Goal: Information Seeking & Learning: Learn about a topic

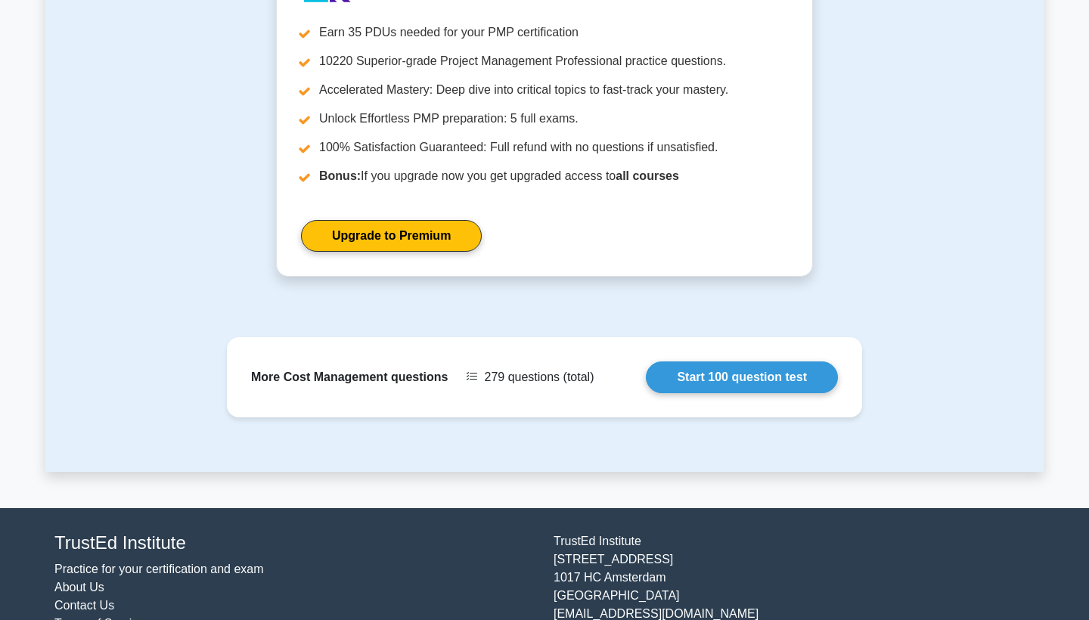
scroll to position [1774, 0]
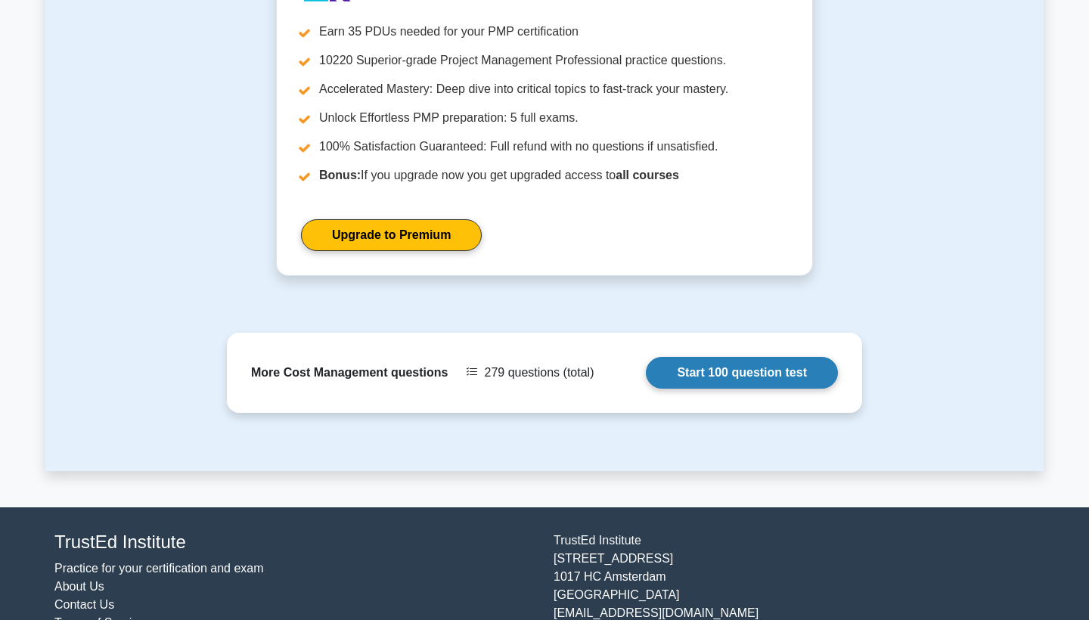
click at [646, 372] on link "Start 100 question test" at bounding box center [742, 373] width 192 height 32
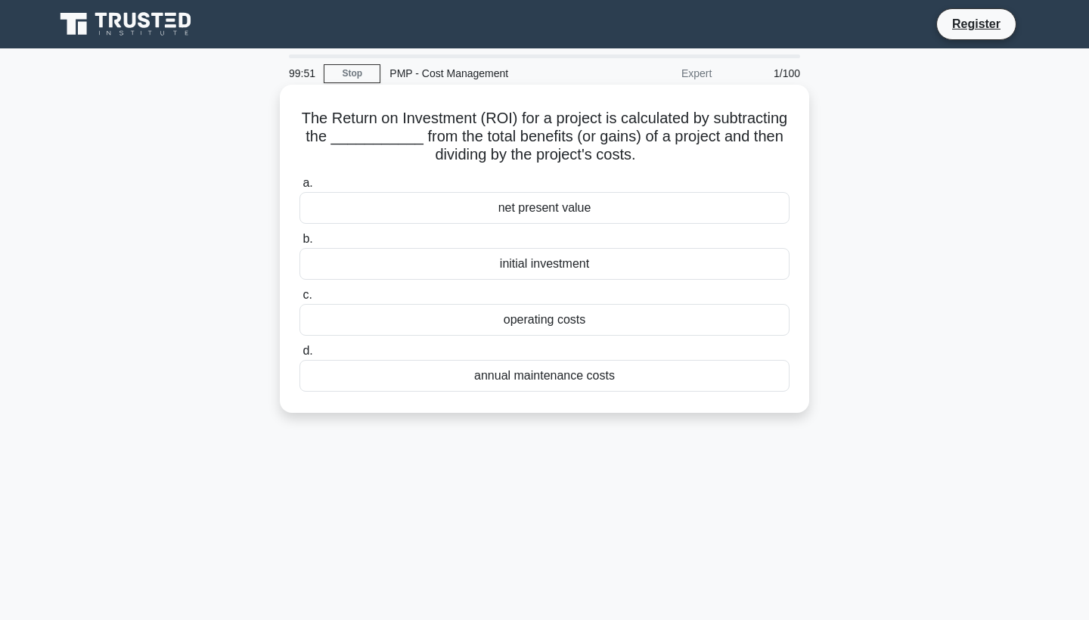
click at [426, 373] on div "annual maintenance costs" at bounding box center [544, 376] width 490 height 32
click at [299, 356] on input "d. annual maintenance costs" at bounding box center [299, 351] width 0 height 10
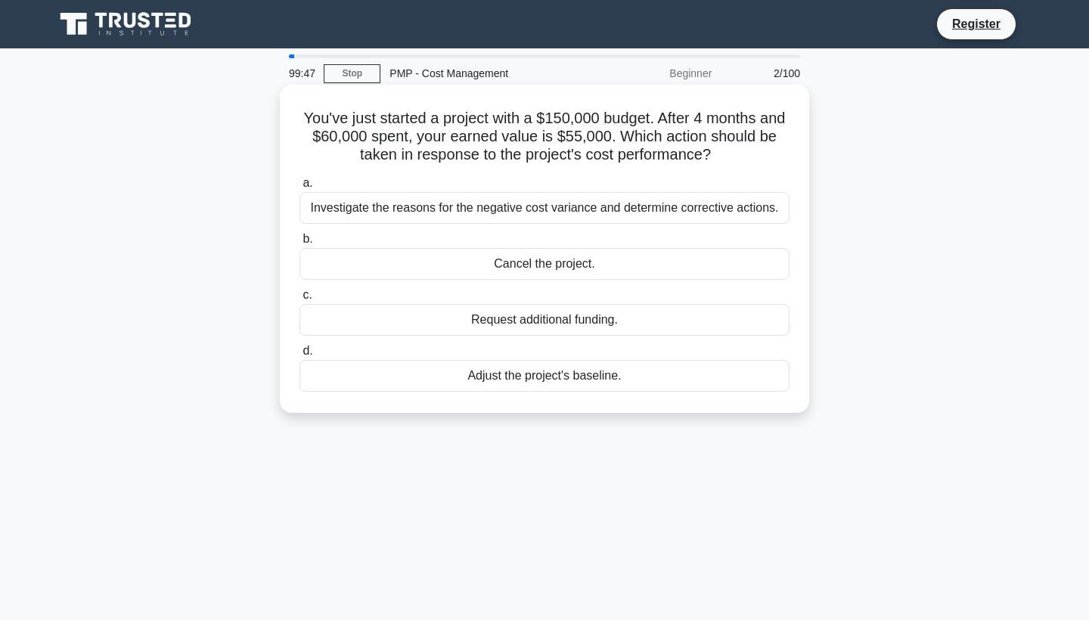
click at [427, 378] on div "Adjust the project's baseline." at bounding box center [544, 376] width 490 height 32
click at [299, 356] on input "d. Adjust the project's baseline." at bounding box center [299, 351] width 0 height 10
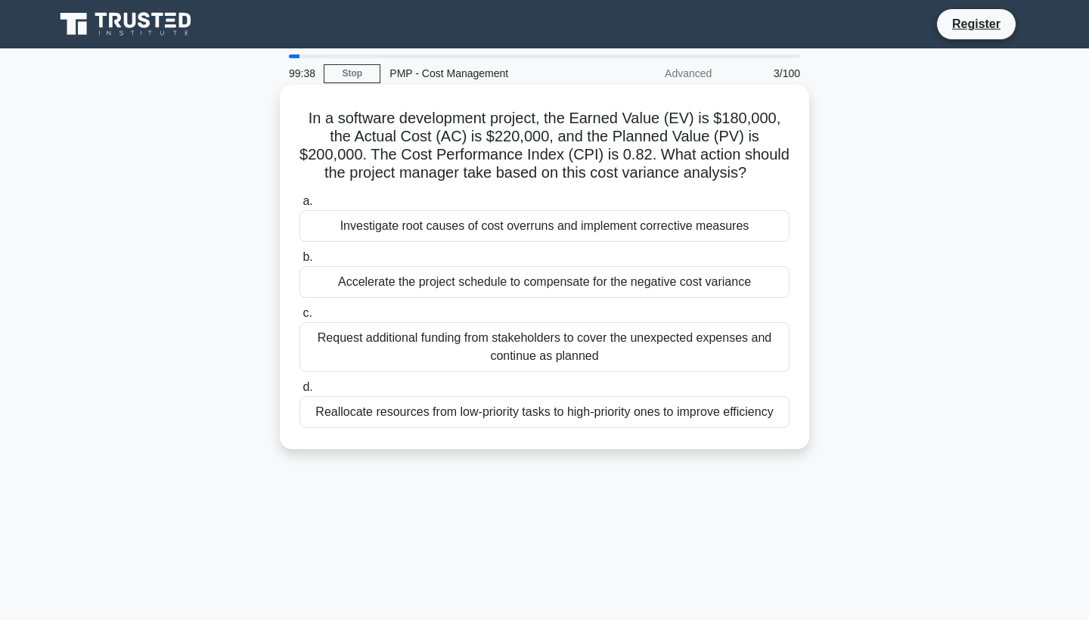
click at [408, 410] on div "Reallocate resources from low-priority tasks to high-priority ones to improve e…" at bounding box center [544, 412] width 490 height 32
click at [299, 392] on input "d. Reallocate resources from low-priority tasks to high-priority ones to improv…" at bounding box center [299, 388] width 0 height 10
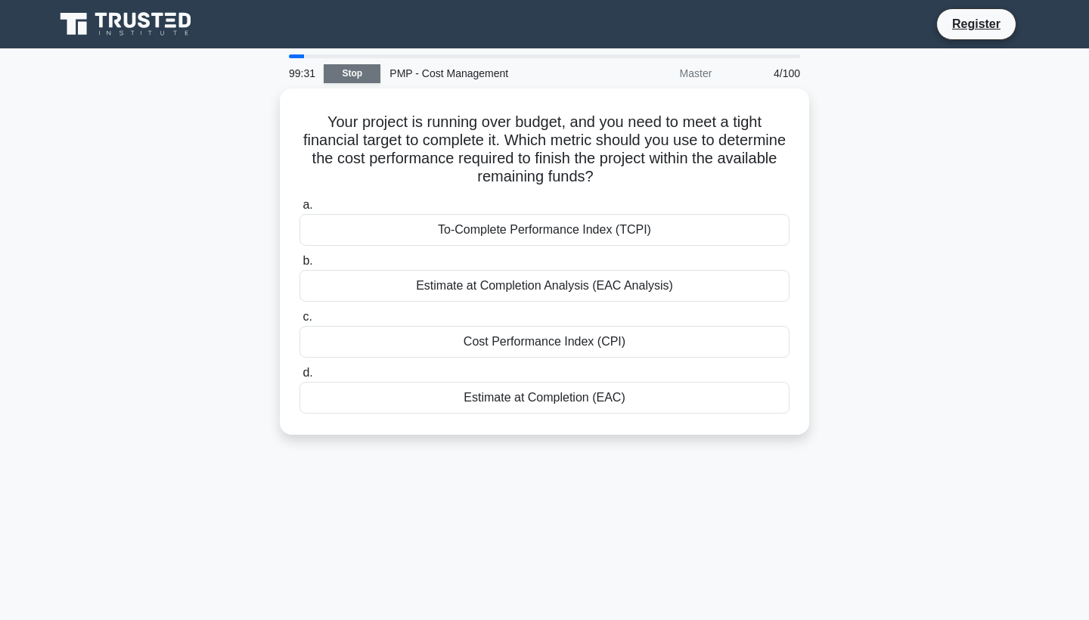
click at [337, 66] on link "Stop" at bounding box center [352, 73] width 57 height 19
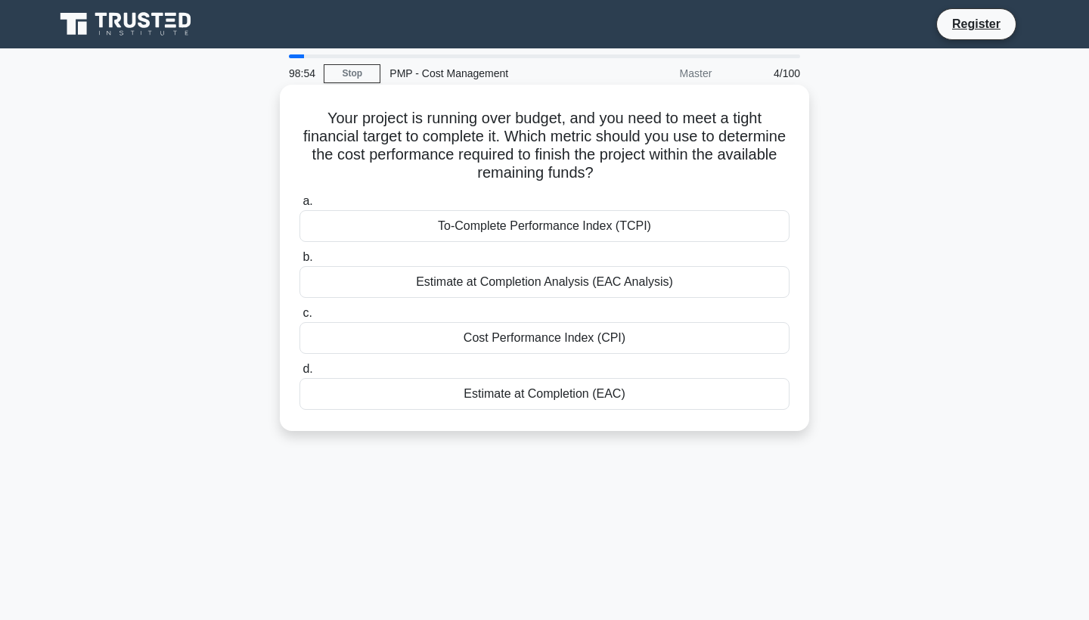
drag, startPoint x: 635, startPoint y: 390, endPoint x: 322, endPoint y: 118, distance: 414.8
click at [322, 118] on div "Your project is running over budget, and you need to meet a tight financial tar…" at bounding box center [544, 258] width 517 height 334
copy div "Your project is running over budget, and you need to meet a tight financial tar…"
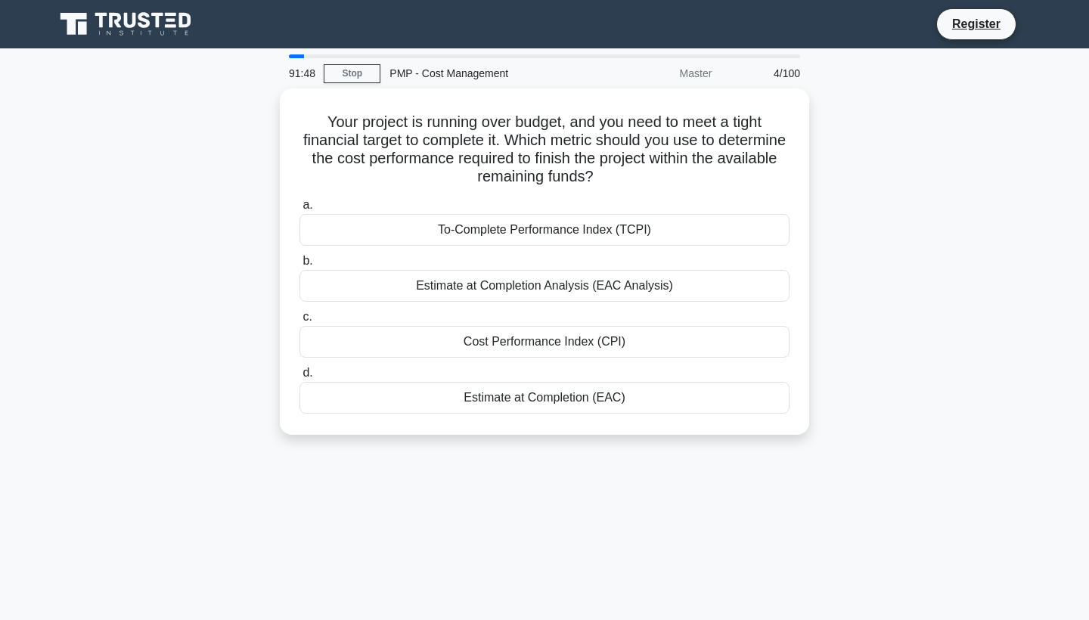
click at [975, 298] on div "Your project is running over budget, and you need to meet a tight financial tar…" at bounding box center [544, 270] width 998 height 364
drag, startPoint x: 648, startPoint y: 396, endPoint x: 277, endPoint y: 116, distance: 464.2
click at [277, 116] on div "Your project is running over budget, and you need to meet a tight financial tar…" at bounding box center [544, 270] width 998 height 364
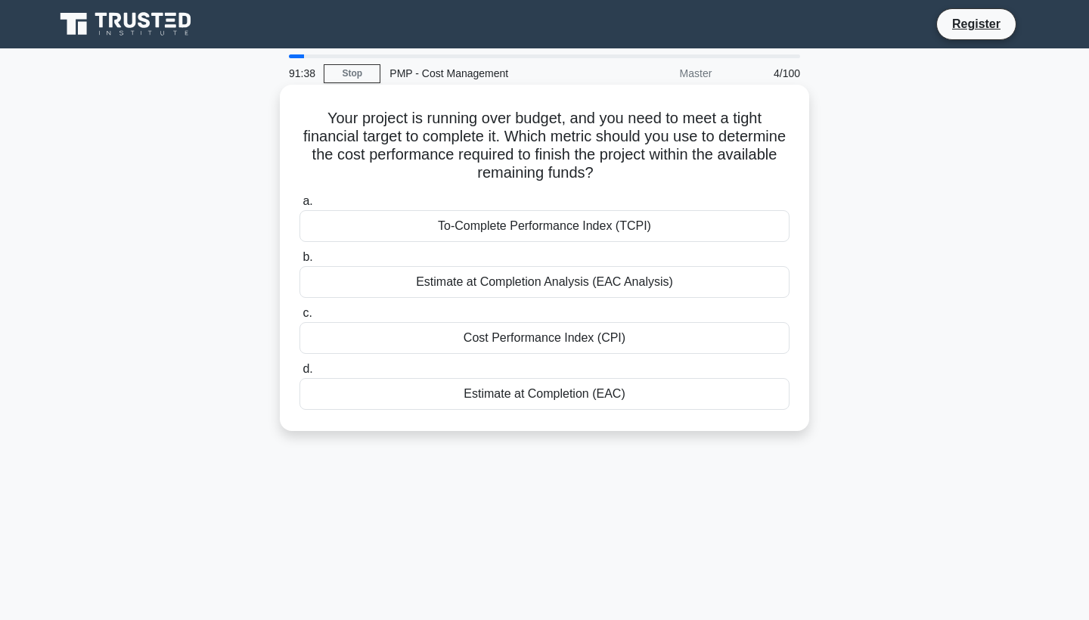
copy div "Your project is running over budget, and you need to meet a tight financial tar…"
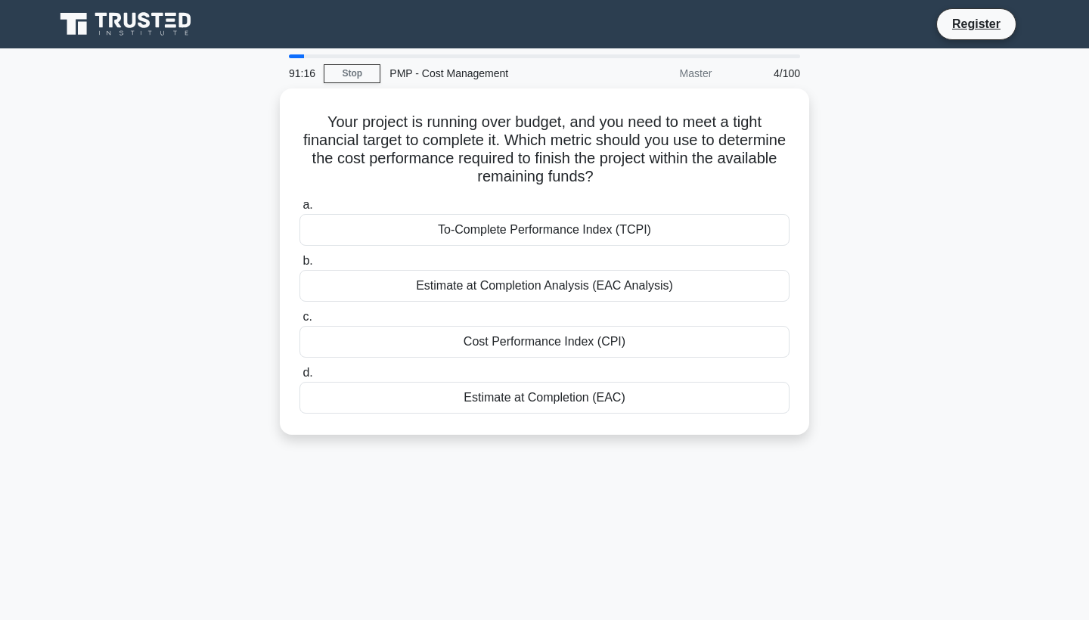
click at [817, 464] on div "91:16 Stop PMP - Cost Management Master 4/100 Your project is running over budg…" at bounding box center [544, 432] width 998 height 756
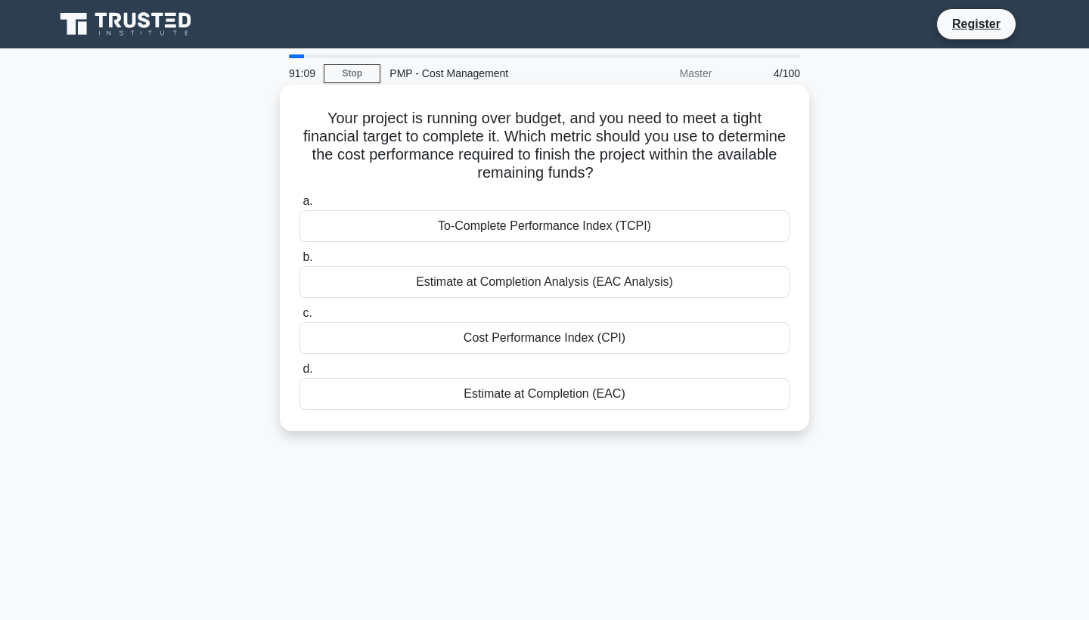
click at [595, 392] on div "Estimate at Completion (EAC)" at bounding box center [544, 394] width 490 height 32
click at [299, 374] on input "d. Estimate at Completion (EAC)" at bounding box center [299, 369] width 0 height 10
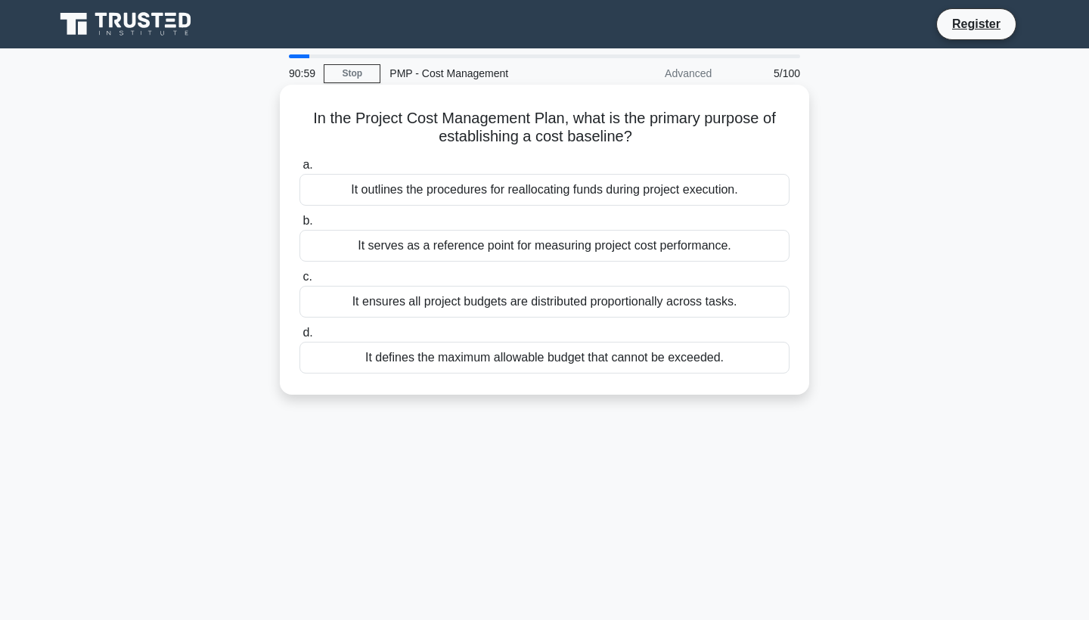
drag, startPoint x: 732, startPoint y: 360, endPoint x: 308, endPoint y: 115, distance: 489.8
click at [308, 115] on div "In the Project Cost Management Plan, what is the primary purpose of establishin…" at bounding box center [544, 240] width 517 height 298
copy div "In the Project Cost Management Plan, what is the primary purpose of establishin…"
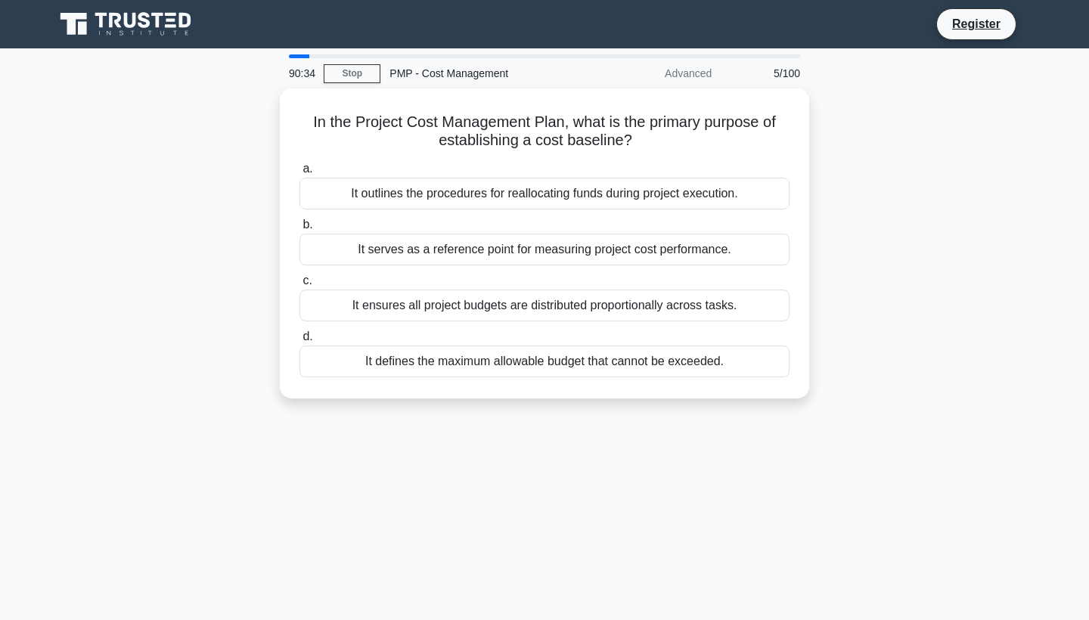
click at [950, 254] on div "In the Project Cost Management Plan, what is the primary purpose of establishin…" at bounding box center [544, 252] width 998 height 328
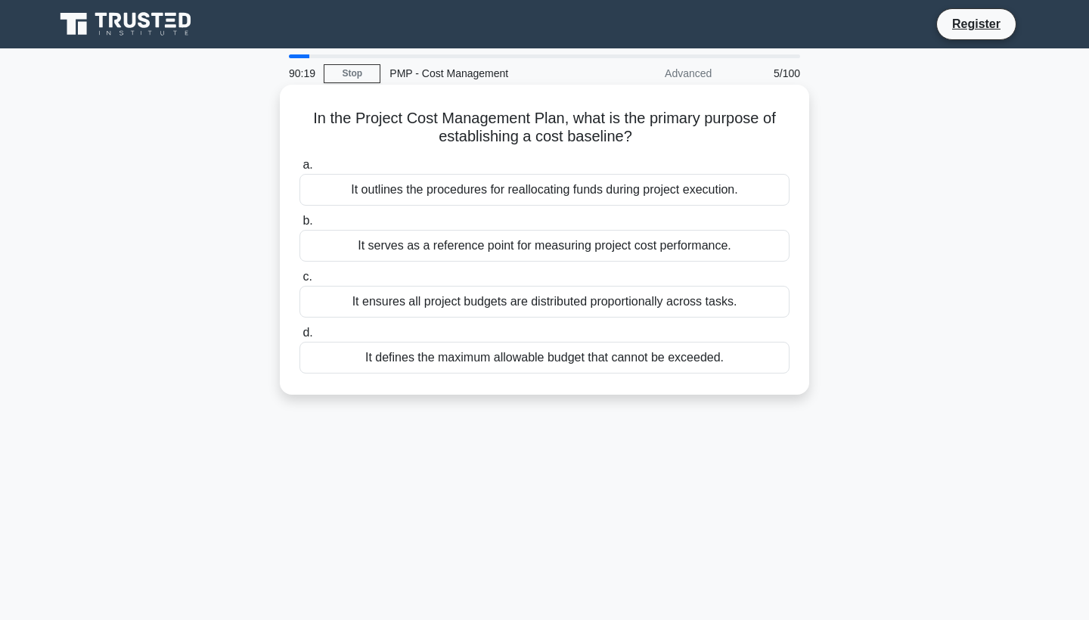
click at [443, 304] on div "It ensures all project budgets are distributed proportionally across tasks." at bounding box center [544, 302] width 490 height 32
click at [299, 282] on input "c. It ensures all project budgets are distributed proportionally across tasks." at bounding box center [299, 277] width 0 height 10
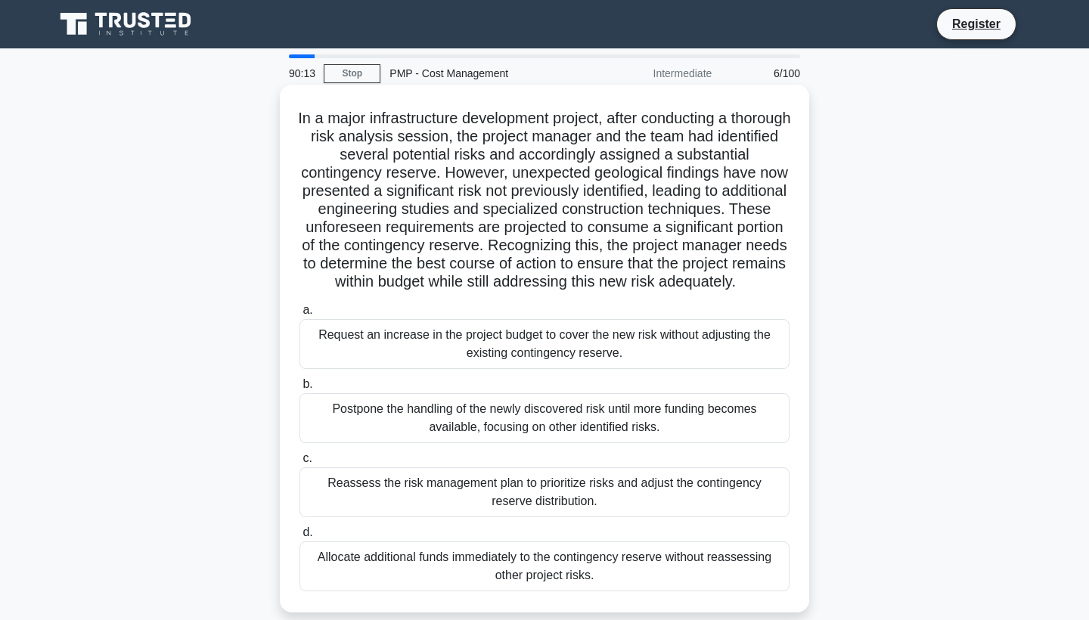
drag, startPoint x: 614, startPoint y: 576, endPoint x: 606, endPoint y: 576, distance: 8.3
click at [606, 576] on div "Allocate additional funds immediately to the contingency reserve without reasse…" at bounding box center [544, 566] width 490 height 50
click at [299, 538] on input "d. Allocate additional funds immediately to the contingency reserve without rea…" at bounding box center [299, 533] width 0 height 10
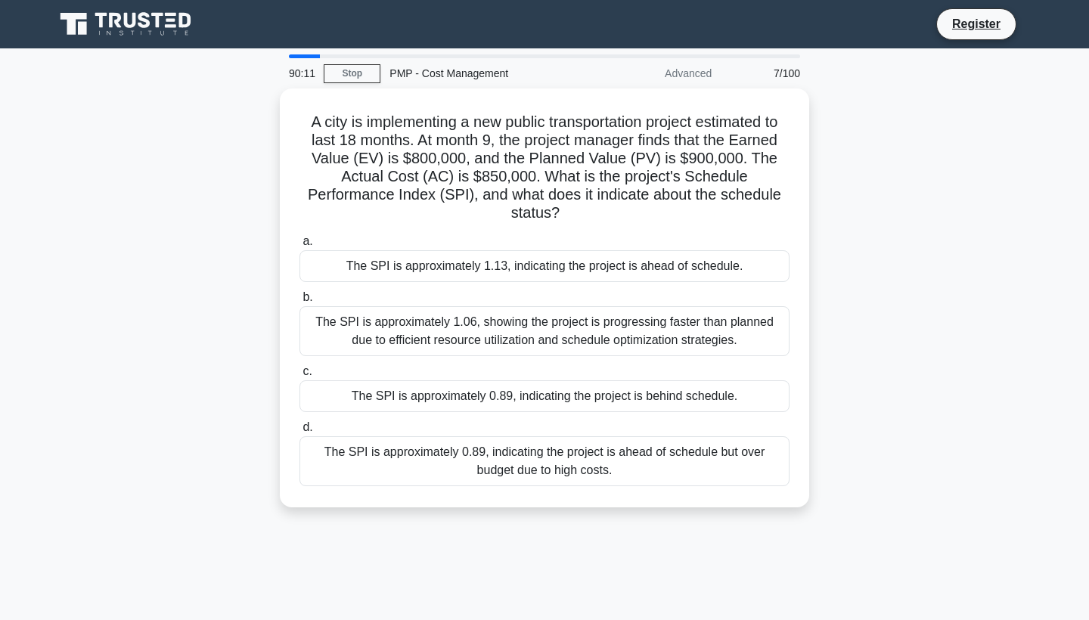
click at [606, 576] on div "90:11 Stop PMP - Cost Management Advanced 7/100 A city is implementing a new pu…" at bounding box center [544, 432] width 998 height 756
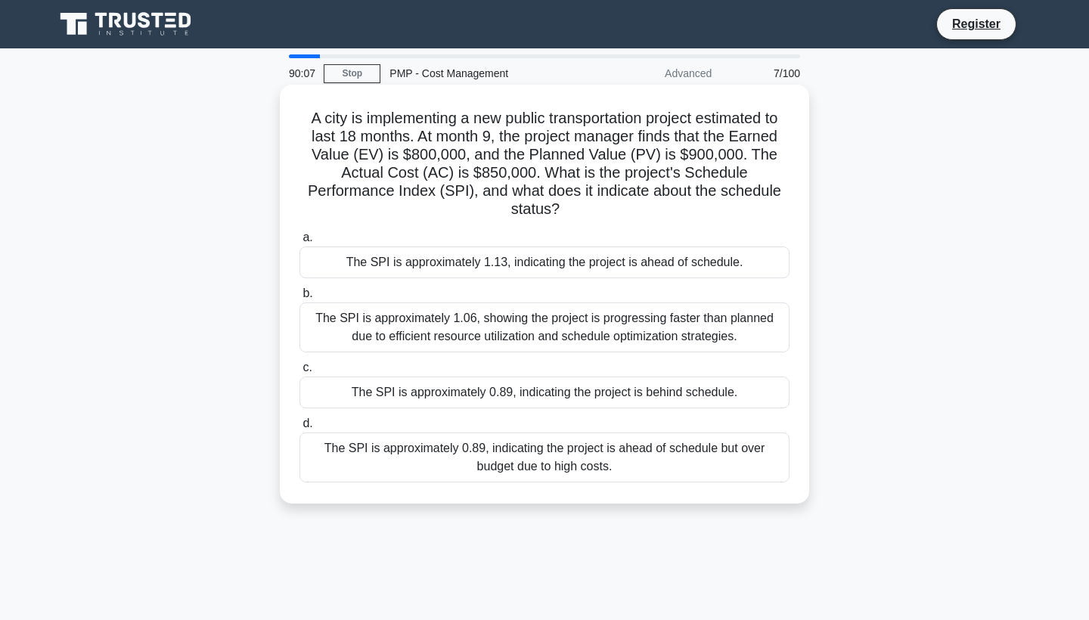
click at [632, 454] on div "The SPI is approximately 0.89, indicating the project is ahead of schedule but …" at bounding box center [544, 457] width 490 height 50
click at [299, 429] on input "d. The SPI is approximately 0.89, indicating the project is ahead of schedule b…" at bounding box center [299, 424] width 0 height 10
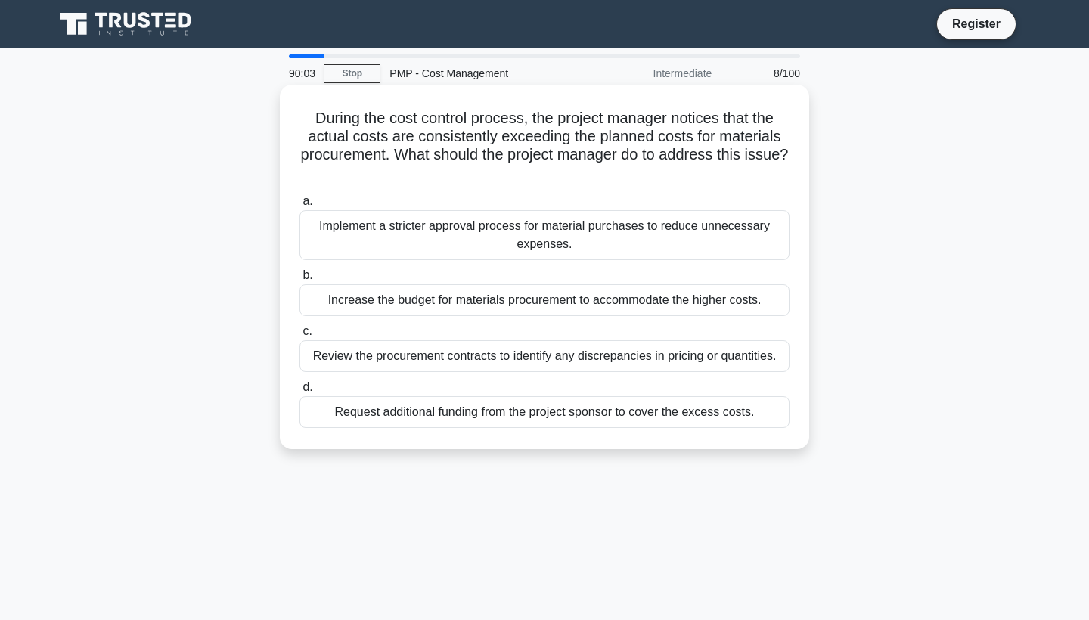
drag, startPoint x: 752, startPoint y: 433, endPoint x: 325, endPoint y: 110, distance: 535.4
click at [325, 110] on div "During the cost control process, the project manager notices that the actual co…" at bounding box center [544, 267] width 517 height 352
click at [751, 429] on div "a. Implement a stricter approval process for material purchases to reduce unnec…" at bounding box center [544, 310] width 508 height 242
drag, startPoint x: 760, startPoint y: 424, endPoint x: 308, endPoint y: 119, distance: 545.6
click at [308, 119] on div "During the cost control process, the project manager notices that the actual co…" at bounding box center [544, 267] width 517 height 352
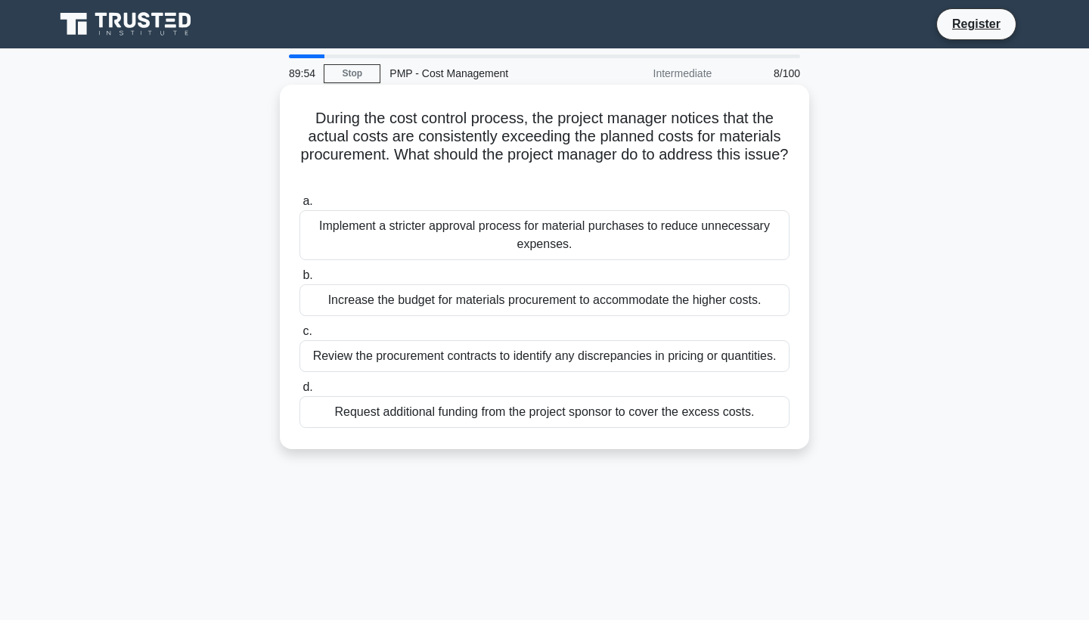
copy div "During the cost control process, the project manager notices that the actual co…"
click at [485, 356] on div "Review the procurement contracts to identify any discrepancies in pricing or qu…" at bounding box center [544, 356] width 490 height 32
click at [299, 336] on input "c. Review the procurement contracts to identify any discrepancies in pricing or…" at bounding box center [299, 332] width 0 height 10
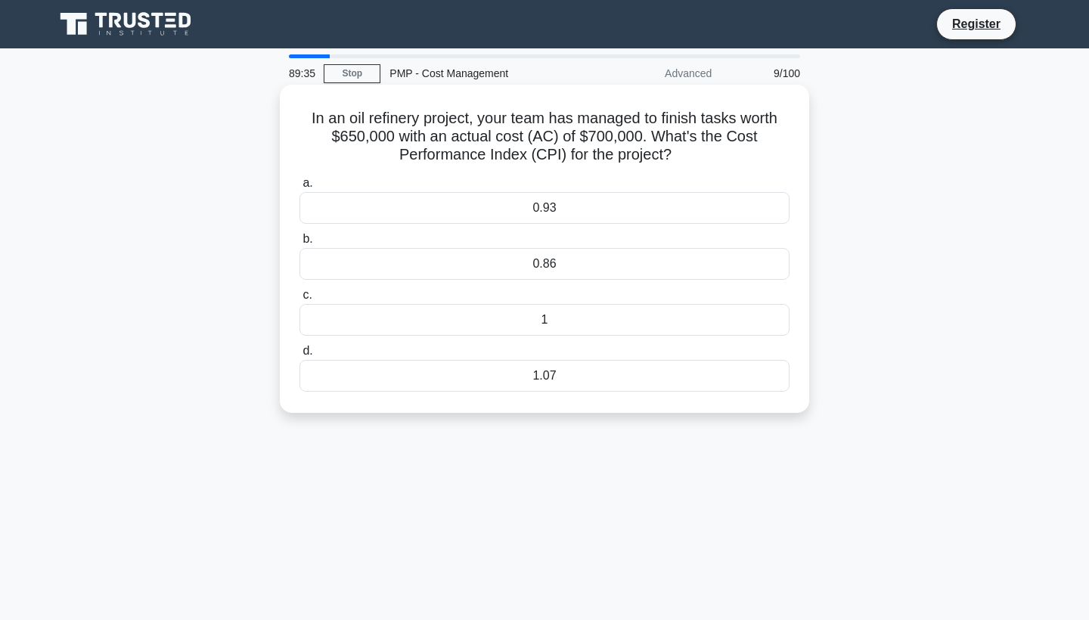
click at [576, 377] on div "1.07" at bounding box center [544, 376] width 490 height 32
click at [299, 356] on input "d. 1.07" at bounding box center [299, 351] width 0 height 10
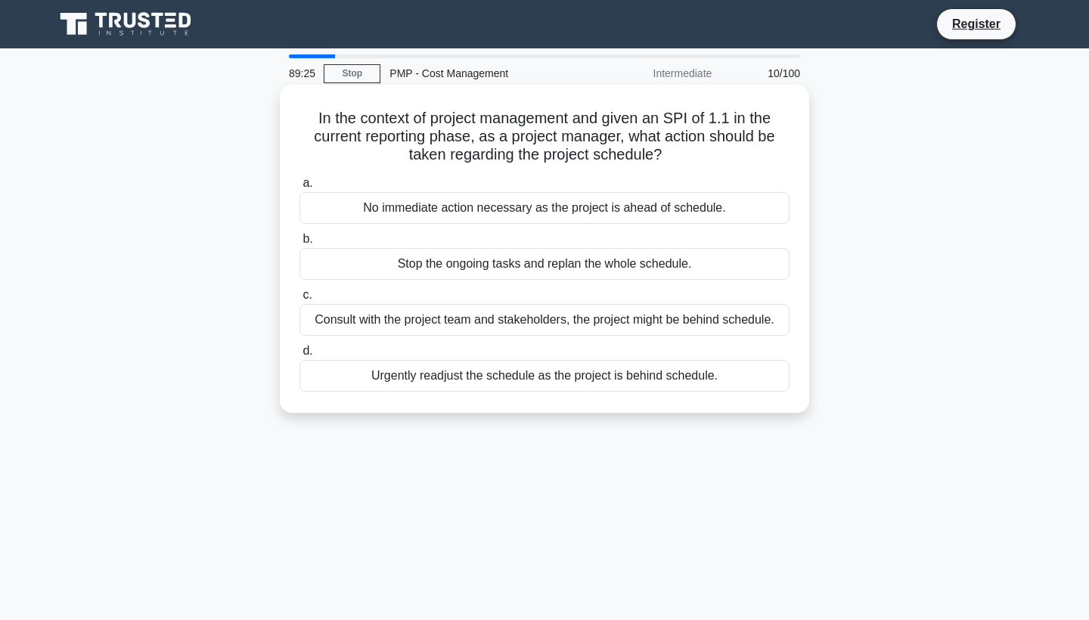
drag, startPoint x: 724, startPoint y: 379, endPoint x: 313, endPoint y: 107, distance: 492.8
click at [313, 107] on div "In the context of project management and given an SPI of 1.1 in the current rep…" at bounding box center [544, 249] width 517 height 316
copy div "In the context of project management and given an SPI of 1.1 in the current rep…"
click at [518, 203] on div "No immediate action necessary as the project is ahead of schedule." at bounding box center [544, 208] width 490 height 32
click at [299, 188] on input "a. No immediate action necessary as the project is ahead of schedule." at bounding box center [299, 183] width 0 height 10
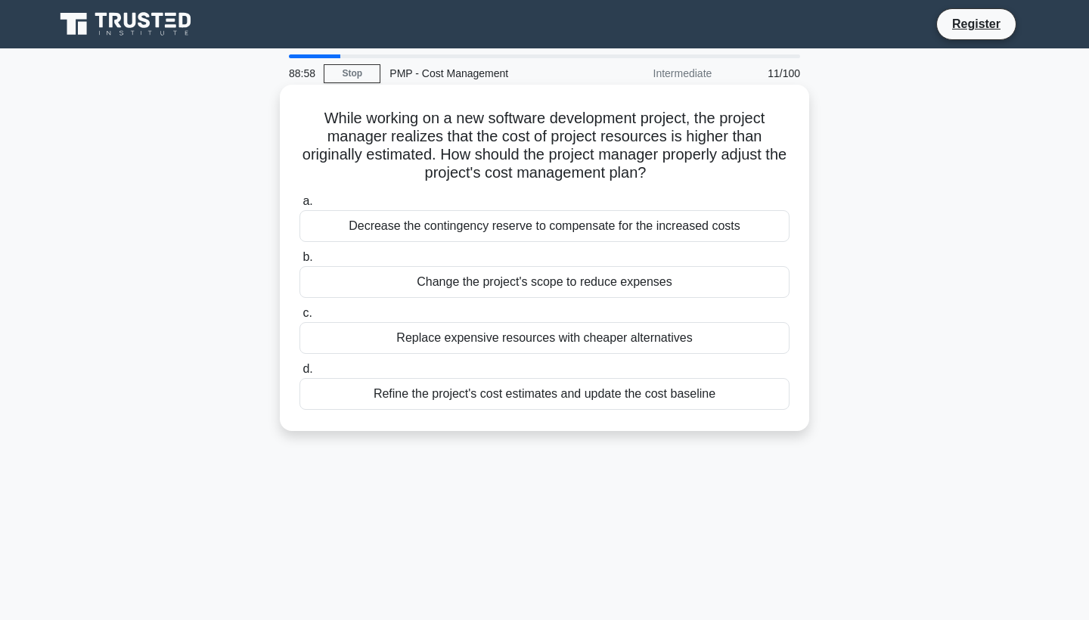
drag, startPoint x: 744, startPoint y: 400, endPoint x: 315, endPoint y: 116, distance: 514.4
click at [315, 116] on div "While working on a new software development project, the project manager realiz…" at bounding box center [544, 258] width 517 height 334
copy div "While working on a new software development project, the project manager realiz…"
click at [473, 389] on div "Refine the project's cost estimates and update the cost baseline" at bounding box center [544, 394] width 490 height 32
click at [299, 374] on input "d. Refine the project's cost estimates and update the cost baseline" at bounding box center [299, 369] width 0 height 10
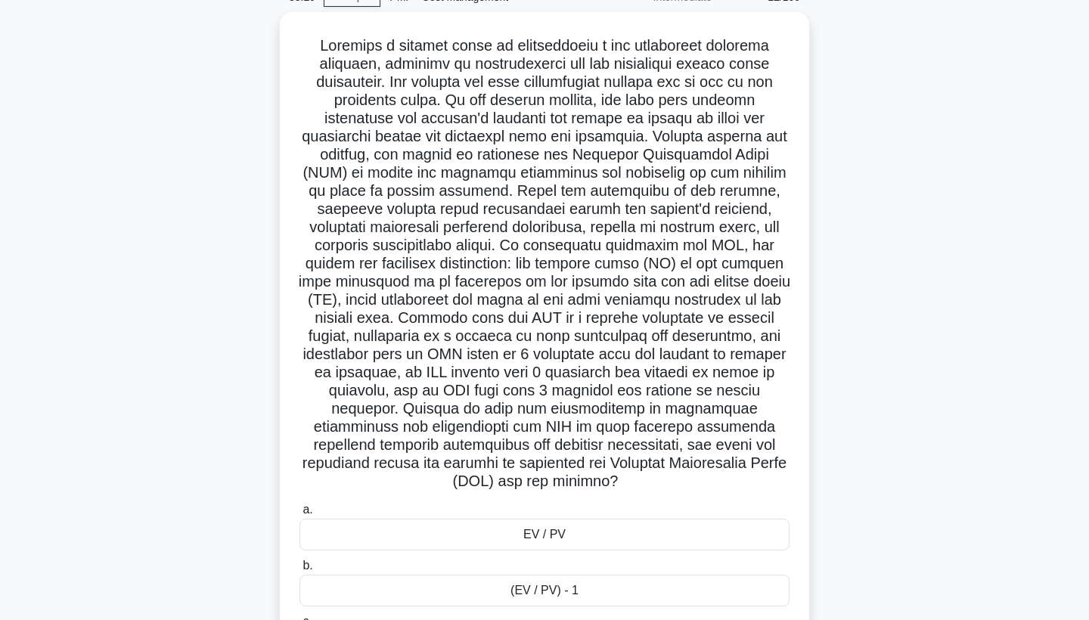
scroll to position [60, 0]
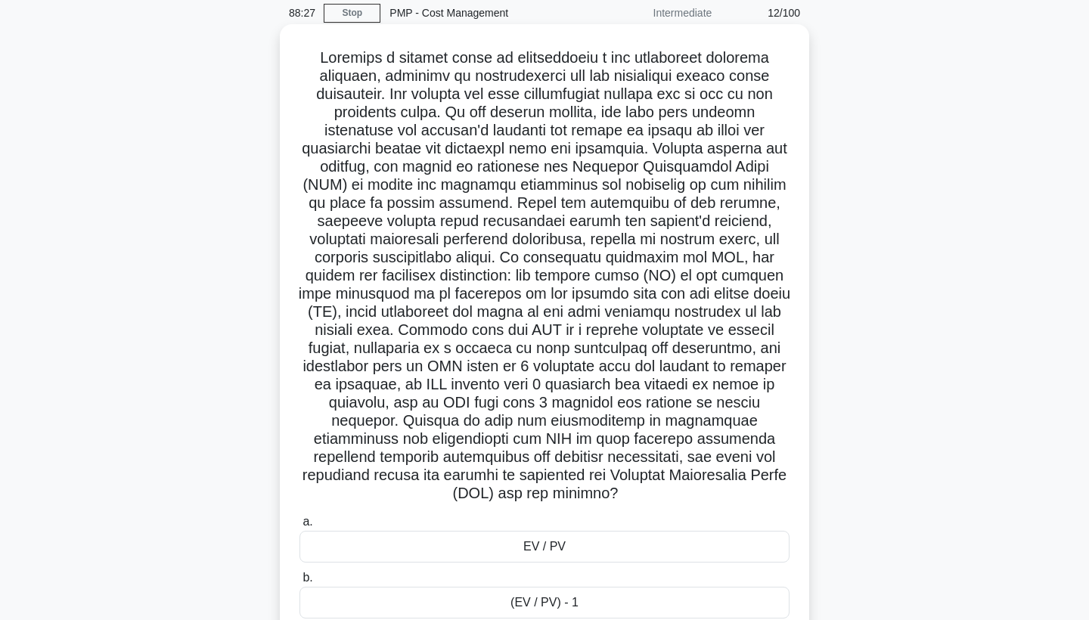
drag, startPoint x: 595, startPoint y: 562, endPoint x: 300, endPoint y: 53, distance: 588.1
click at [300, 53] on div ".spinner_0XTQ{transform-origin:center;animation:spinner_y6GP .75s linear infini…" at bounding box center [544, 387] width 517 height 715
copy div "Consider a project aimed at constructing a new innovative software solution, de…"
click at [547, 531] on div "EV / PV" at bounding box center [544, 547] width 490 height 32
click at [299, 526] on input "a. EV / PV" at bounding box center [299, 522] width 0 height 10
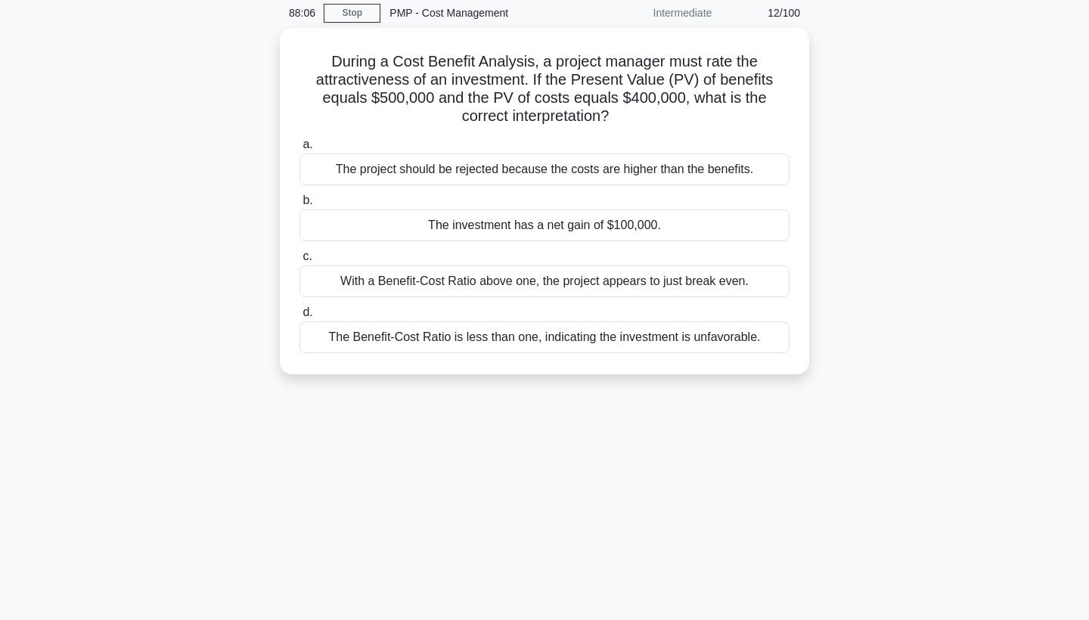
scroll to position [0, 0]
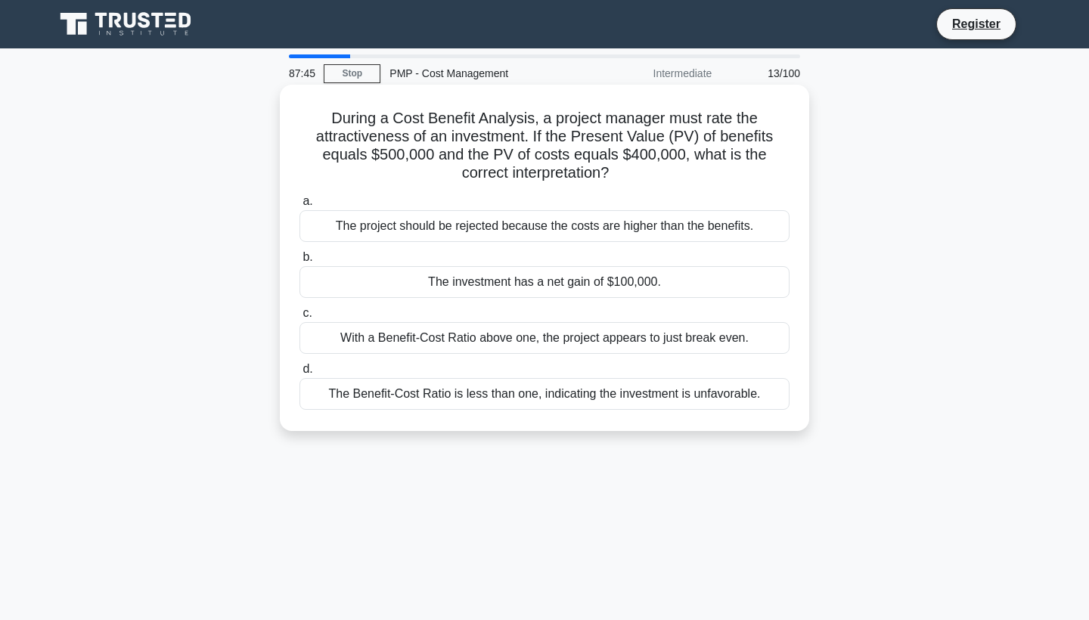
drag, startPoint x: 759, startPoint y: 397, endPoint x: 315, endPoint y: 110, distance: 529.3
click at [315, 110] on div "During a Cost Benefit Analysis, a project manager must rate the attractiveness …" at bounding box center [544, 258] width 517 height 334
copy div "During a Cost Benefit Analysis, a project manager must rate the attractiveness …"
click at [588, 342] on div "With a Benefit-Cost Ratio above one, the project appears to just break even." at bounding box center [544, 338] width 490 height 32
click at [299, 318] on input "c. With a Benefit-Cost Ratio above one, the project appears to just break even." at bounding box center [299, 313] width 0 height 10
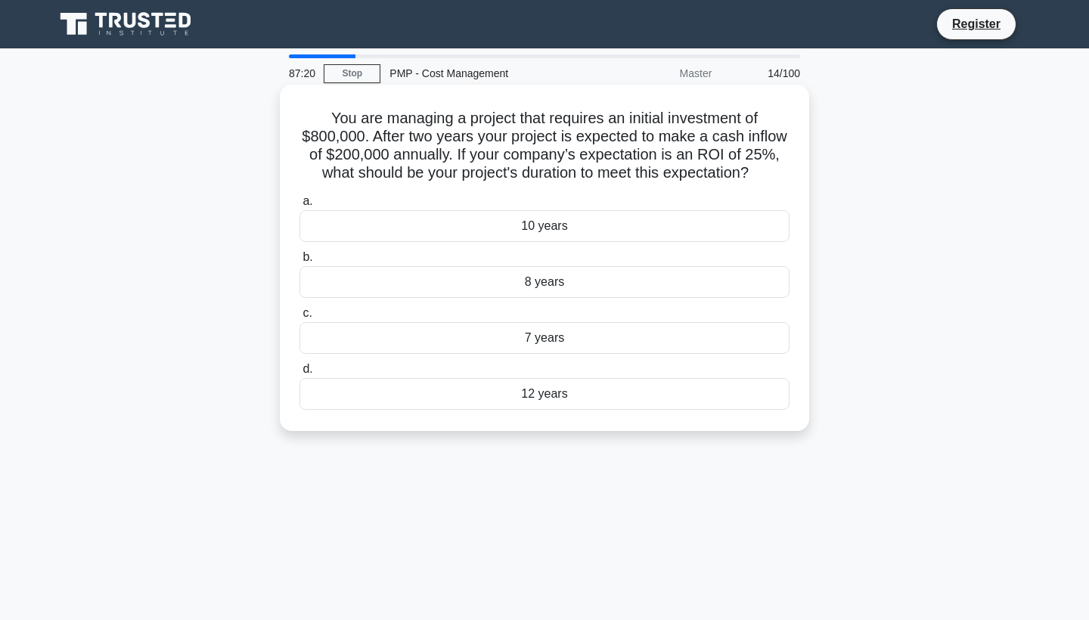
drag, startPoint x: 591, startPoint y: 402, endPoint x: 326, endPoint y: 120, distance: 387.2
click at [326, 120] on div "You are managing a project that requires an initial investment of $800,000. Aft…" at bounding box center [544, 258] width 517 height 334
copy div "You are managing a project that requires an initial investment of $800,000. Aft…"
click at [589, 286] on div "8 years" at bounding box center [544, 282] width 490 height 32
click at [299, 262] on input "b. 8 years" at bounding box center [299, 258] width 0 height 10
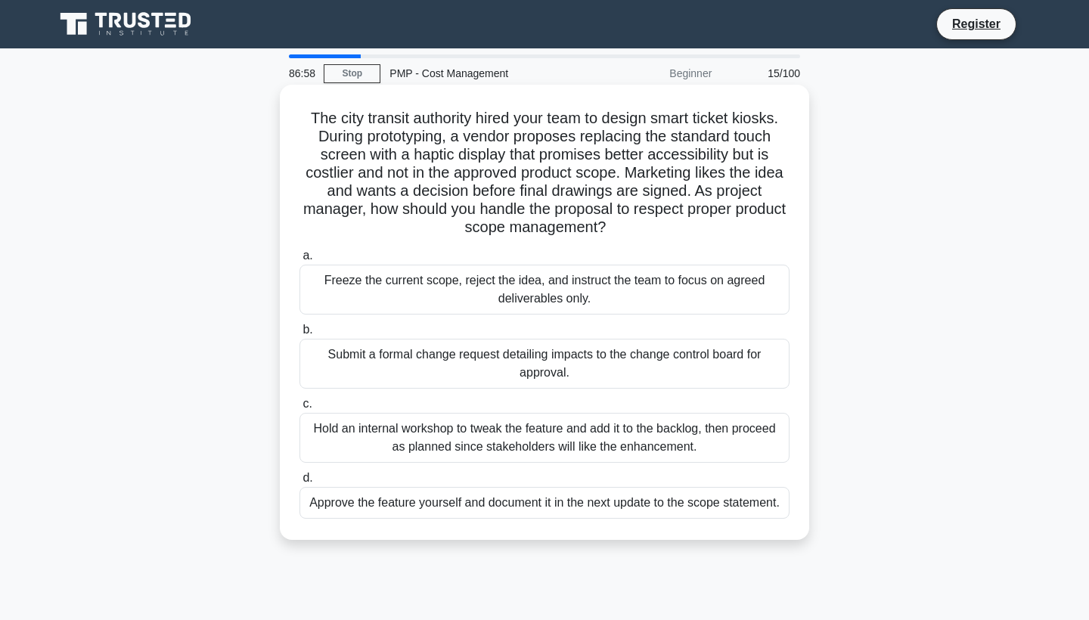
drag, startPoint x: 783, startPoint y: 506, endPoint x: 300, endPoint y: 120, distance: 618.1
click at [300, 120] on div "The city transit authority hired your team to design smart ticket kiosks. Durin…" at bounding box center [544, 312] width 517 height 443
copy div "The city transit authority hired your team to design smart ticket kiosks. Durin…"
click at [483, 361] on div "Submit a formal change request detailing impacts to the change control board fo…" at bounding box center [544, 364] width 490 height 50
click at [299, 335] on input "b. Submit a formal change request detailing impacts to the change control board…" at bounding box center [299, 330] width 0 height 10
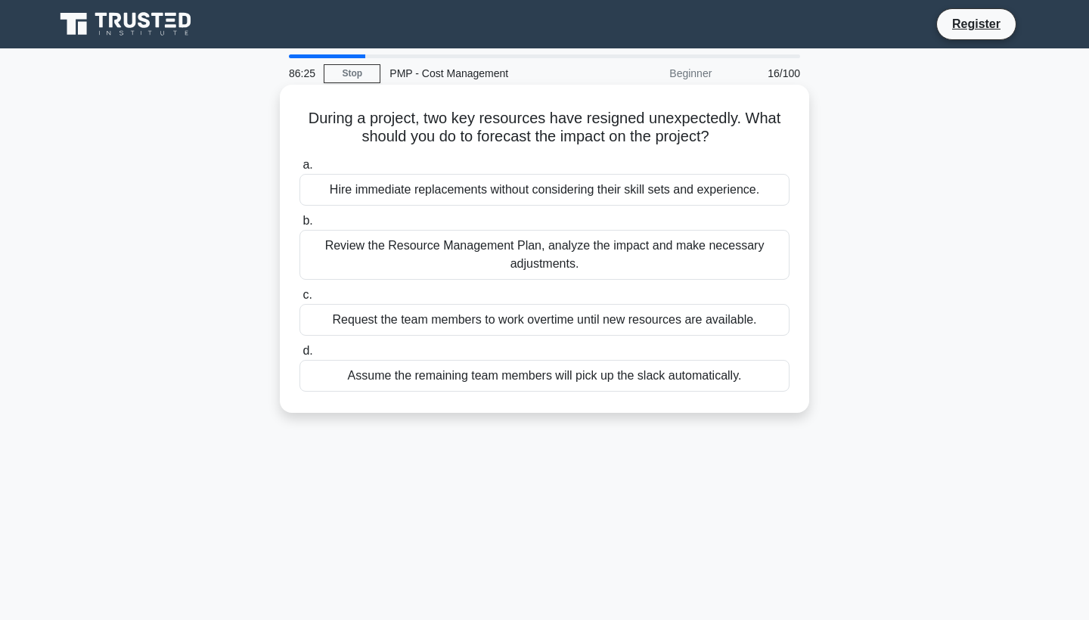
drag, startPoint x: 749, startPoint y: 377, endPoint x: 311, endPoint y: 116, distance: 509.2
click at [311, 116] on div "During a project, two key resources have resigned unexpectedly. What should you…" at bounding box center [544, 249] width 517 height 316
click at [520, 255] on div "Review the Resource Management Plan, analyze the impact and make necessary adju…" at bounding box center [544, 255] width 490 height 50
click at [299, 226] on input "b. Review the Resource Management Plan, analyze the impact and make necessary a…" at bounding box center [299, 221] width 0 height 10
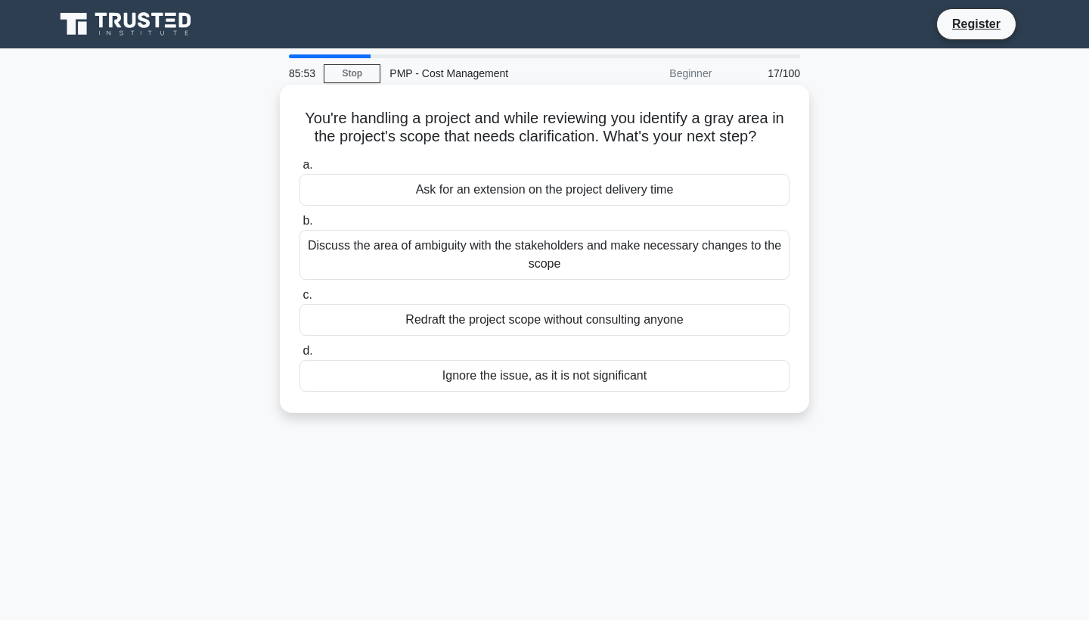
drag, startPoint x: 664, startPoint y: 383, endPoint x: 292, endPoint y: 108, distance: 462.3
click at [292, 108] on div "You're handling a project and while reviewing you identify a gray area in the p…" at bounding box center [544, 249] width 517 height 316
click at [520, 246] on div "Discuss the area of ambiguity with the stakeholders and make necessary changes …" at bounding box center [544, 255] width 490 height 50
click at [299, 226] on input "b. Discuss the area of ambiguity with the stakeholders and make necessary chang…" at bounding box center [299, 221] width 0 height 10
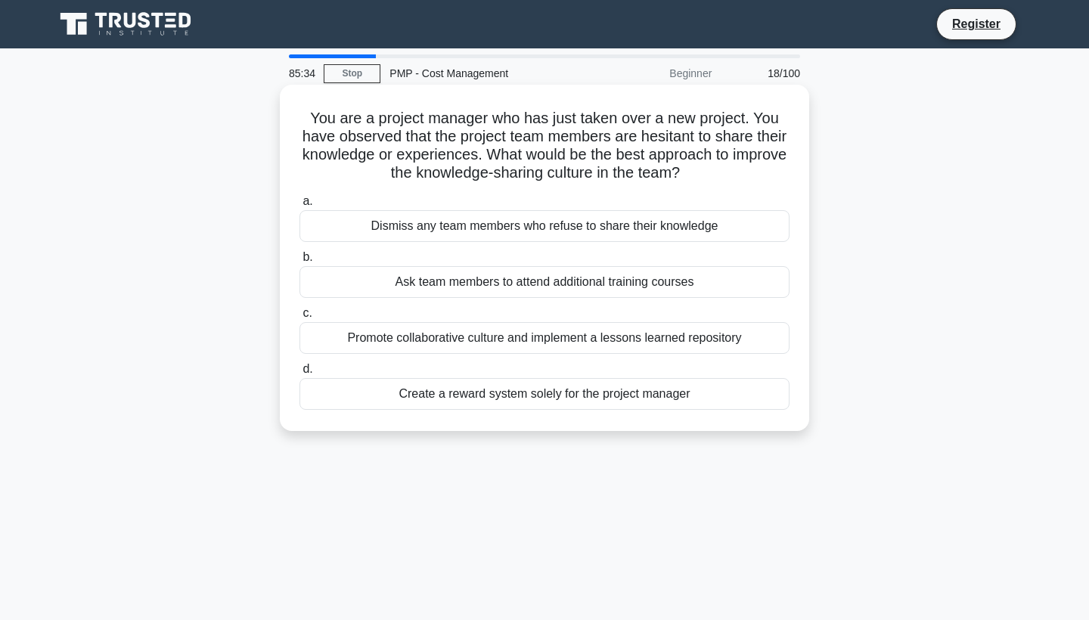
drag, startPoint x: 699, startPoint y: 402, endPoint x: 303, endPoint y: 122, distance: 484.8
click at [303, 122] on div "You are a project manager who has just taken over a new project. You have obser…" at bounding box center [544, 258] width 517 height 334
click at [504, 334] on div "Promote collaborative culture and implement a lessons learned repository" at bounding box center [544, 338] width 490 height 32
click at [299, 318] on input "c. Promote collaborative culture and implement a lessons learned repository" at bounding box center [299, 313] width 0 height 10
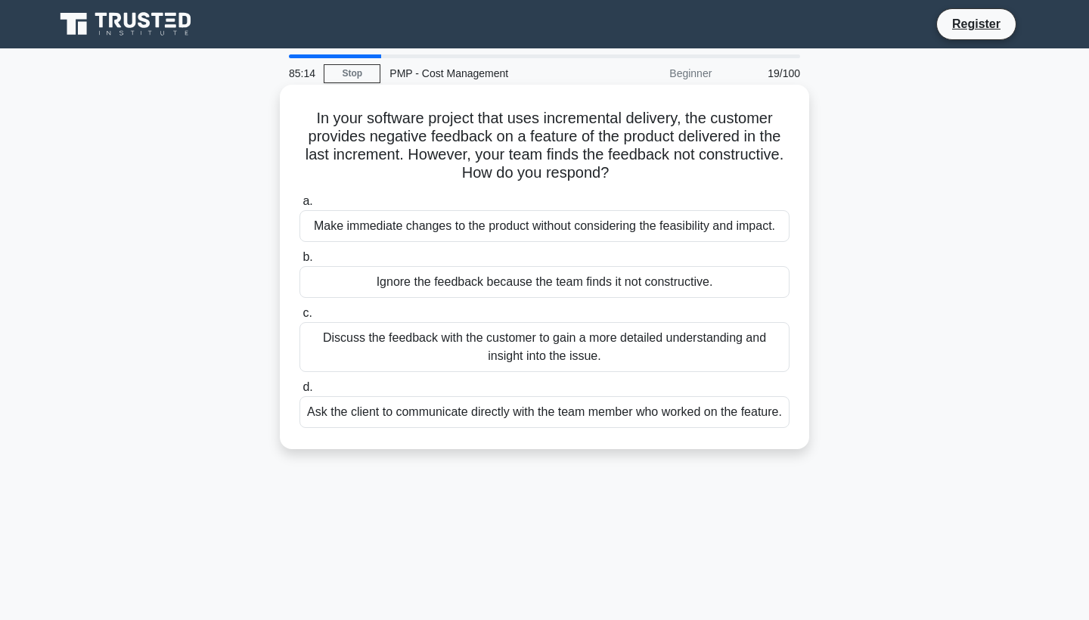
drag, startPoint x: 576, startPoint y: 432, endPoint x: 307, endPoint y: 119, distance: 413.4
click at [307, 119] on div "In your software project that uses incremental delivery, the customer provides …" at bounding box center [544, 267] width 517 height 352
click at [581, 338] on div "Discuss the feedback with the customer to gain a more detailed understanding an…" at bounding box center [544, 347] width 490 height 50
click at [299, 318] on input "c. Discuss the feedback with the customer to gain a more detailed understanding…" at bounding box center [299, 313] width 0 height 10
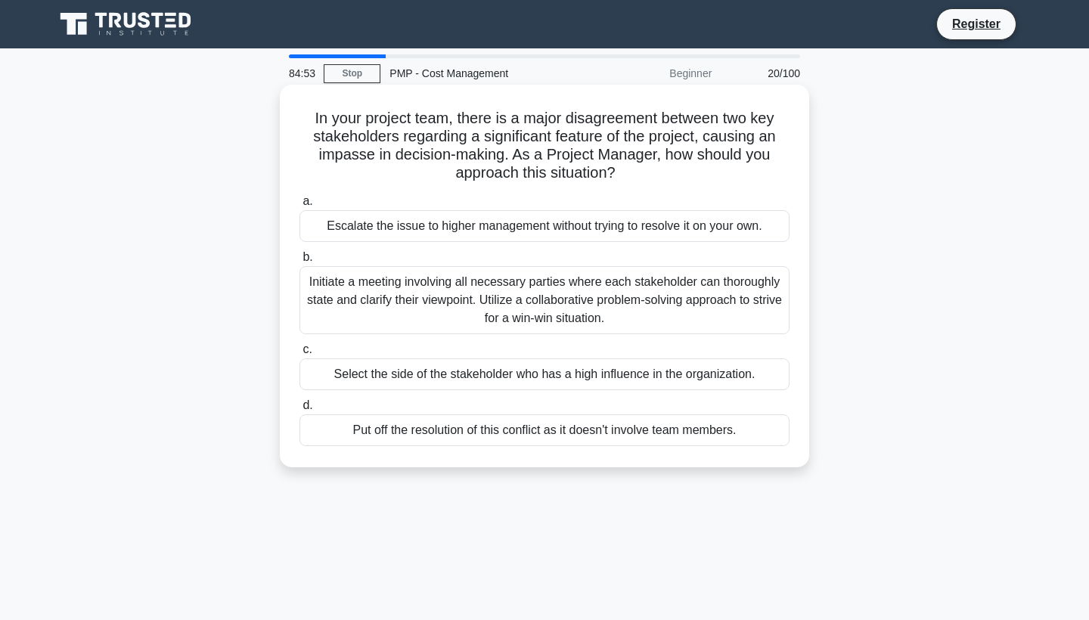
drag, startPoint x: 742, startPoint y: 438, endPoint x: 301, endPoint y: 119, distance: 544.3
click at [301, 119] on div "In your project team, there is a major disagreement between two key stakeholder…" at bounding box center [544, 276] width 517 height 370
click at [568, 290] on div "Initiate a meeting involving all necessary parties where each stakeholder can t…" at bounding box center [544, 300] width 490 height 68
click at [299, 262] on input "b. Initiate a meeting involving all necessary parties where each stakeholder ca…" at bounding box center [299, 258] width 0 height 10
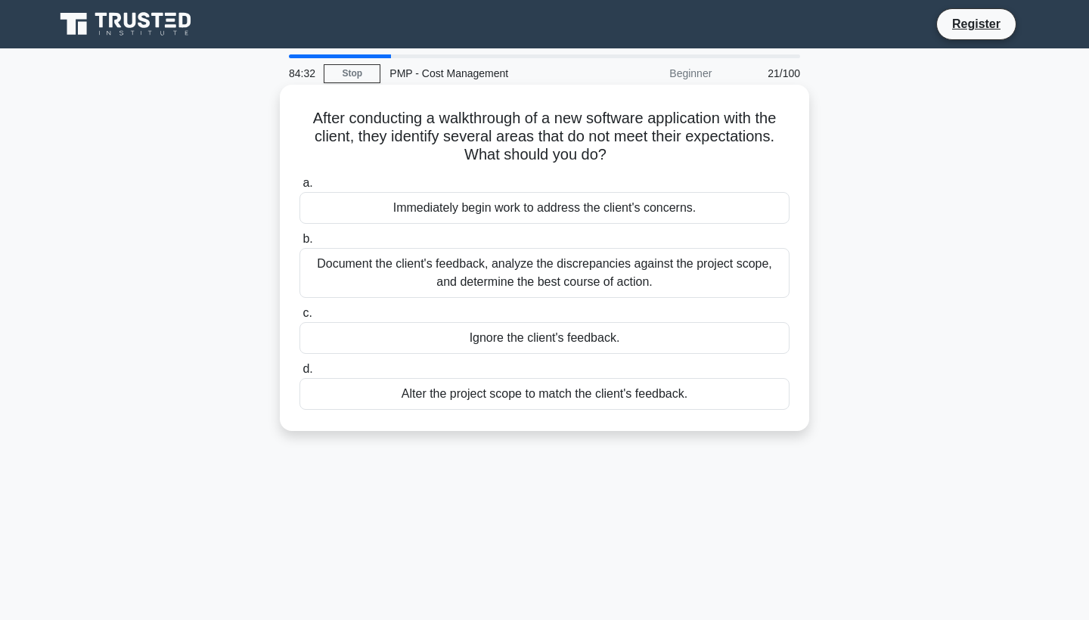
drag, startPoint x: 692, startPoint y: 401, endPoint x: 301, endPoint y: 116, distance: 483.8
click at [301, 116] on div "After conducting a walkthrough of a new software application with the client, t…" at bounding box center [544, 258] width 517 height 334
click at [477, 272] on div "Document the client's feedback, analyze the discrepancies against the project s…" at bounding box center [544, 273] width 490 height 50
click at [299, 244] on input "b. Document the client's feedback, analyze the discrepancies against the projec…" at bounding box center [299, 239] width 0 height 10
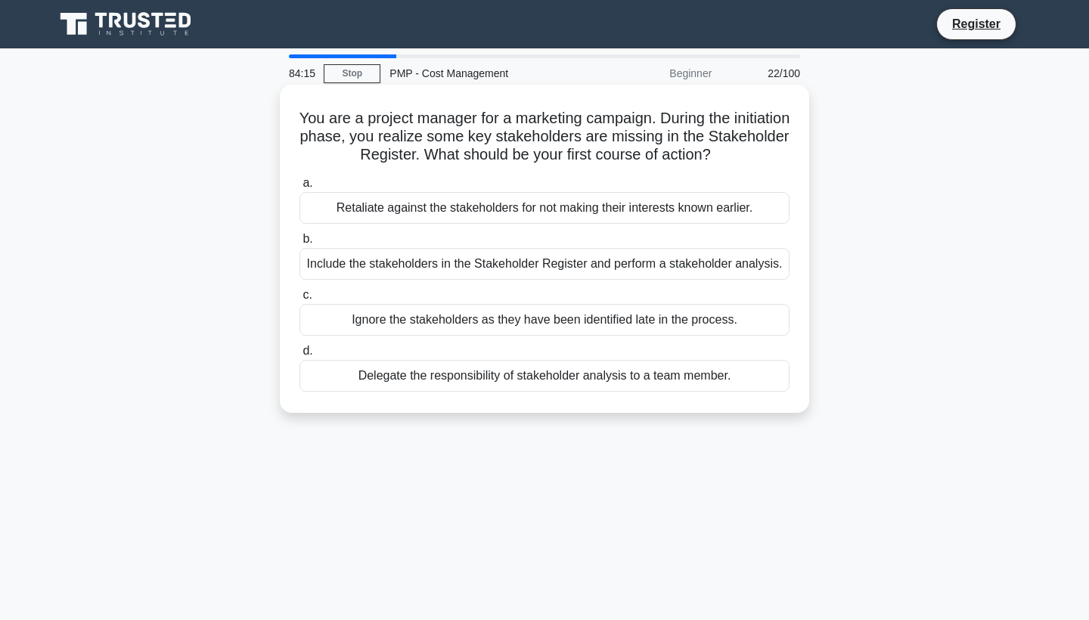
drag, startPoint x: 743, startPoint y: 377, endPoint x: 302, endPoint y: 120, distance: 510.3
click at [302, 120] on div "You are a project manager for a marketing campaign. During the initiation phase…" at bounding box center [544, 249] width 517 height 316
click at [532, 263] on div "Include the stakeholders in the Stakeholder Register and perform a stakeholder …" at bounding box center [544, 264] width 490 height 32
click at [299, 244] on input "b. Include the stakeholders in the Stakeholder Register and perform a stakehold…" at bounding box center [299, 239] width 0 height 10
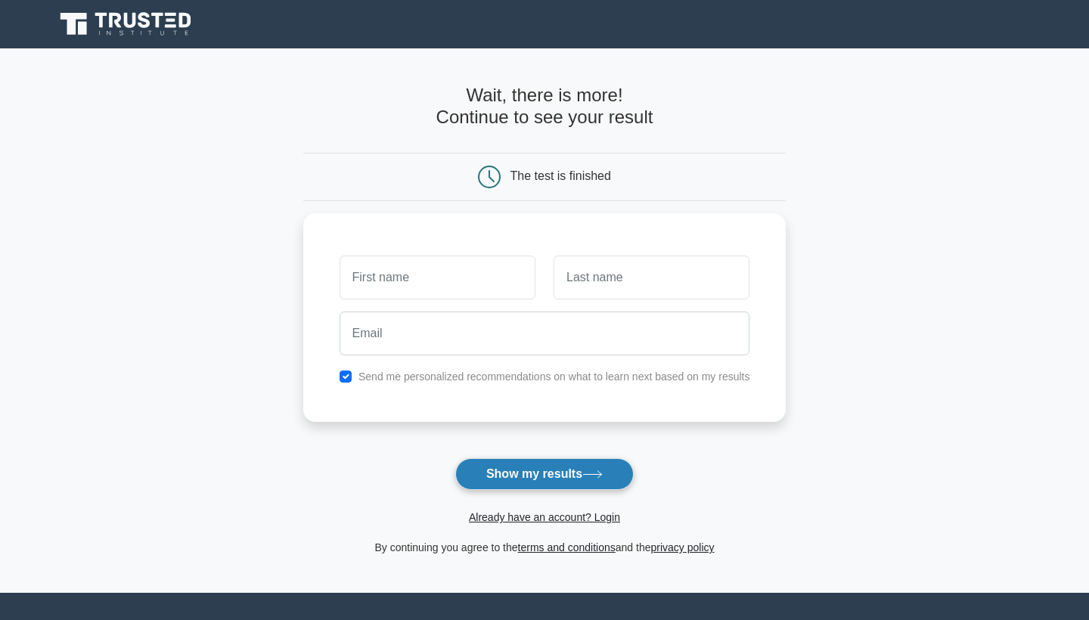
click at [522, 478] on button "Show my results" at bounding box center [544, 474] width 178 height 32
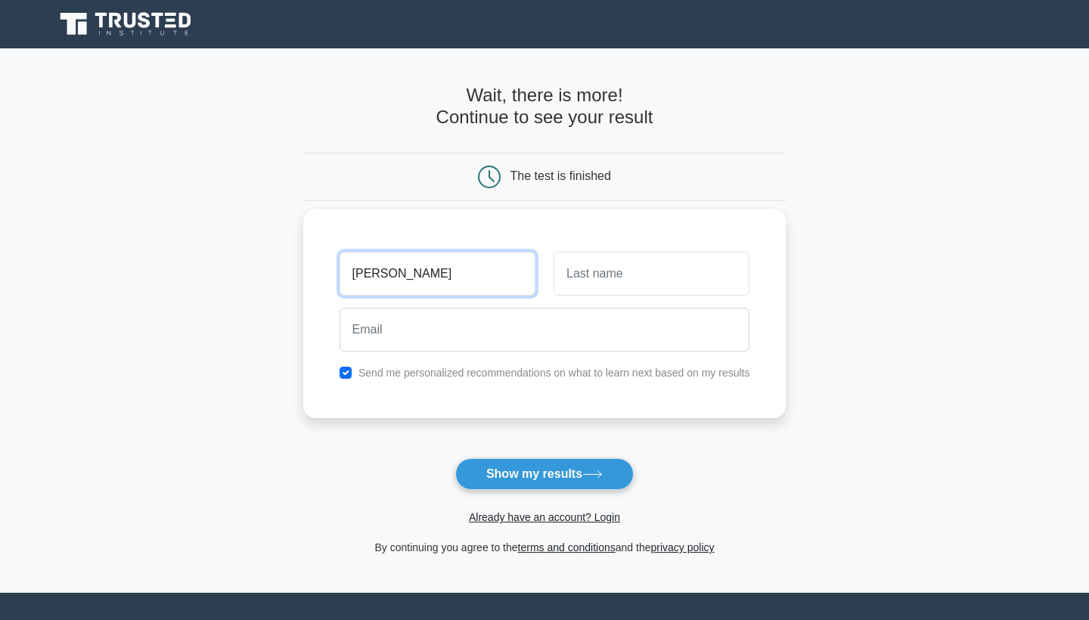
type input "ALIOU"
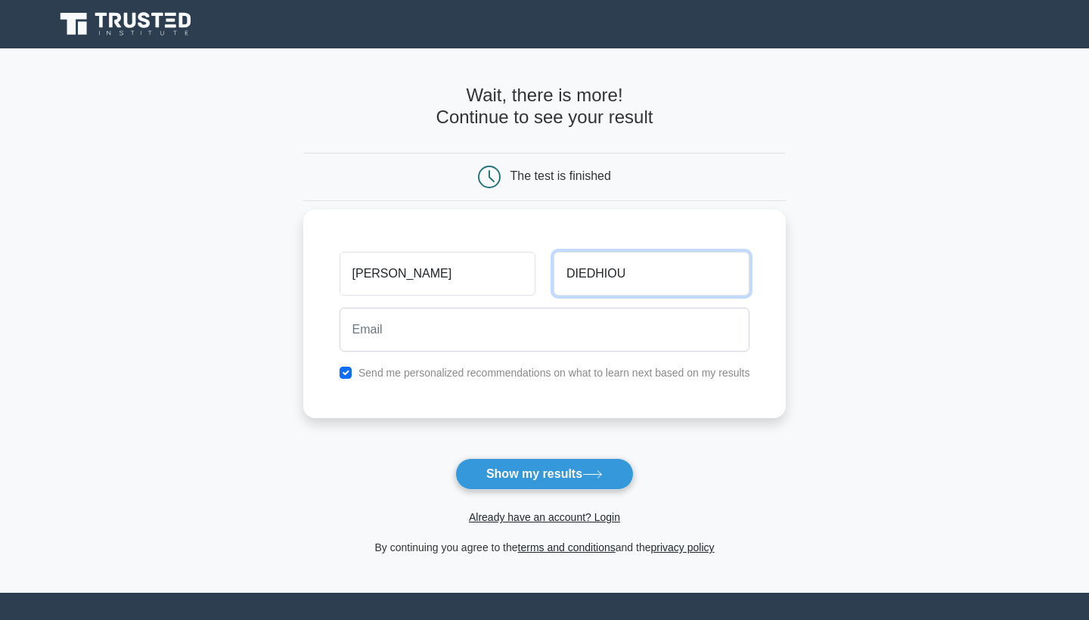
type input "DIEDHIOU"
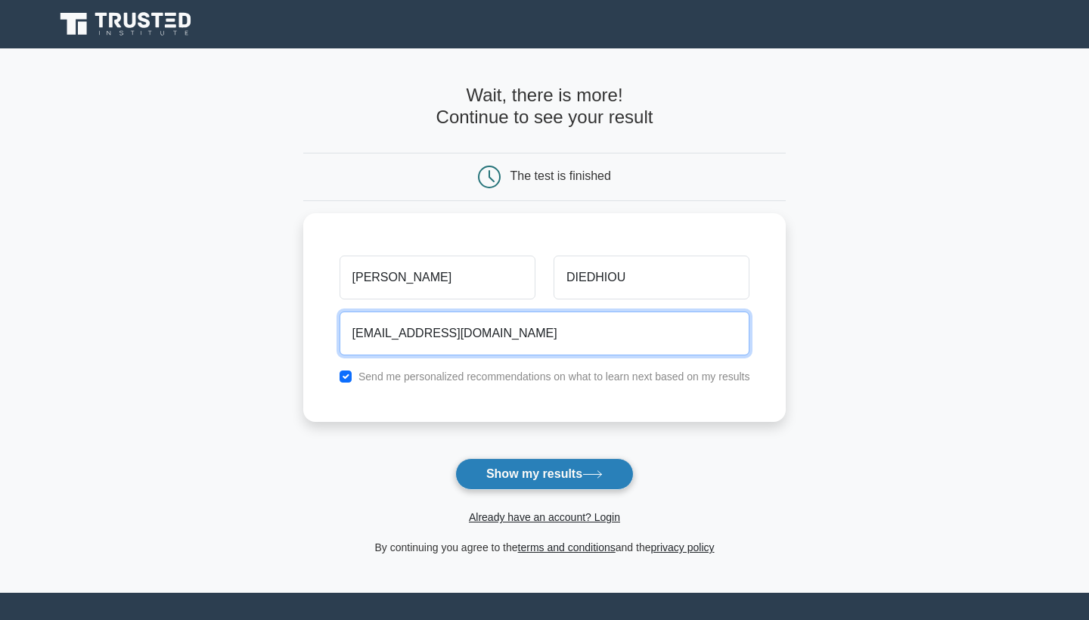
type input "a_diedhiou2002@yahoo.fr"
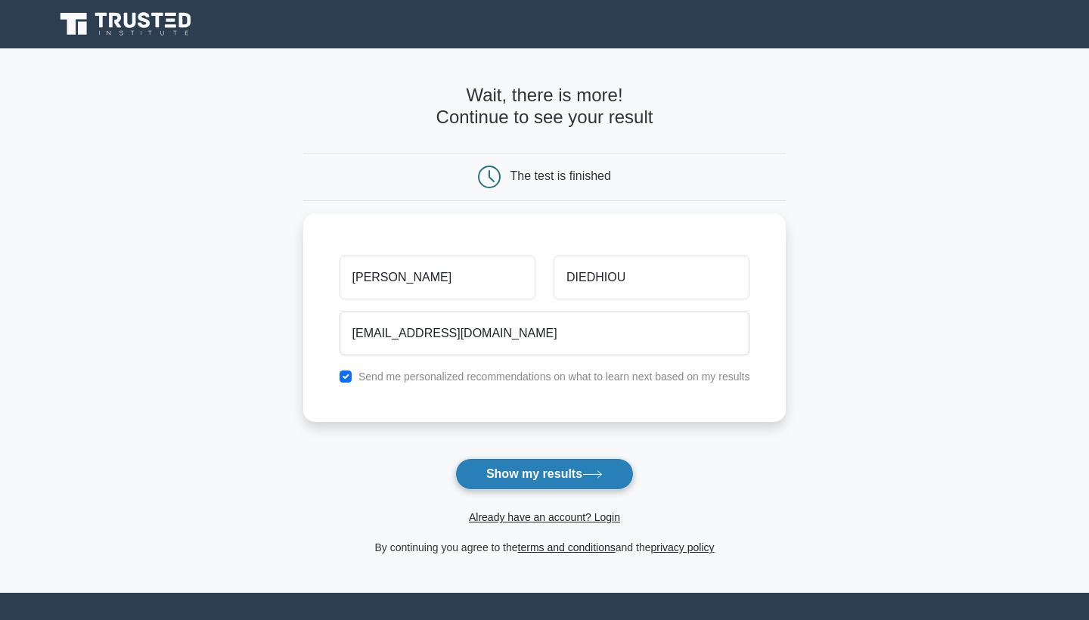
click at [539, 476] on button "Show my results" at bounding box center [544, 474] width 178 height 32
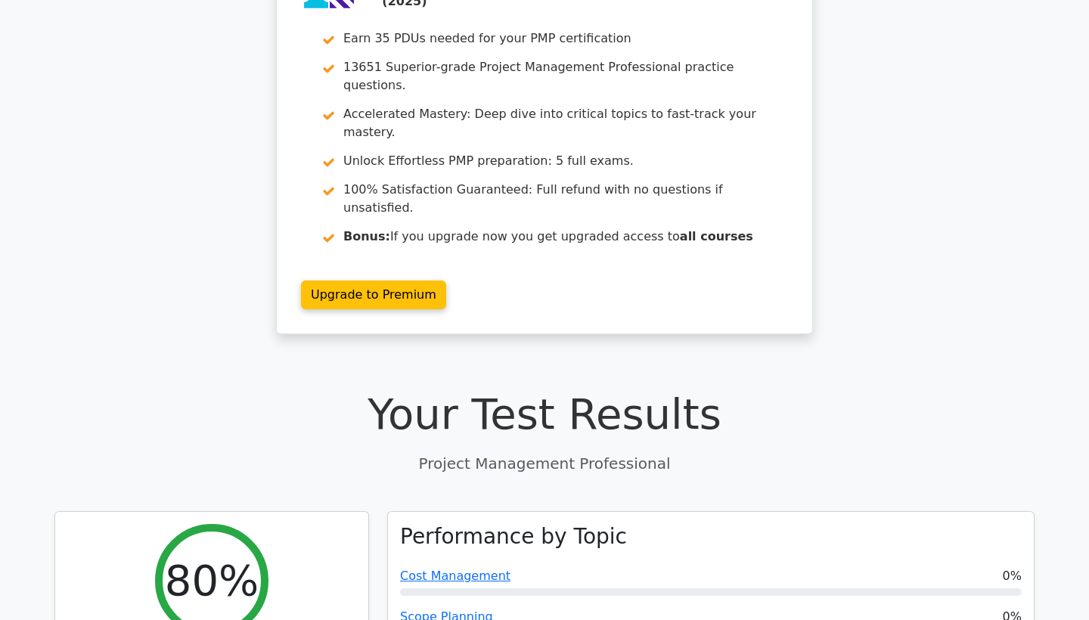
scroll to position [125, 0]
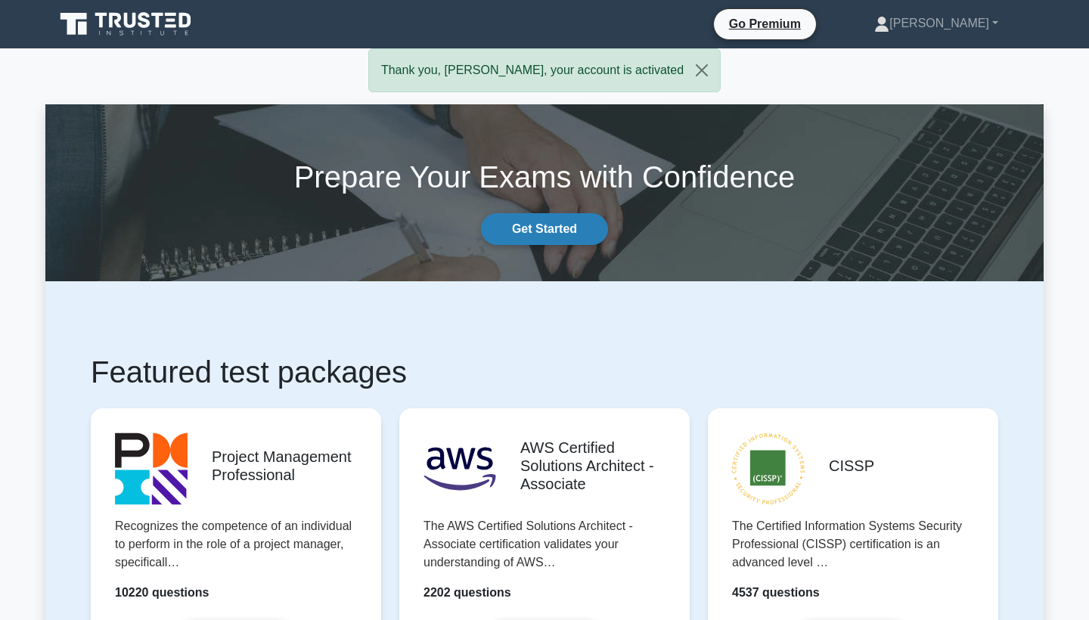
click at [562, 232] on link "Get Started" at bounding box center [544, 229] width 127 height 32
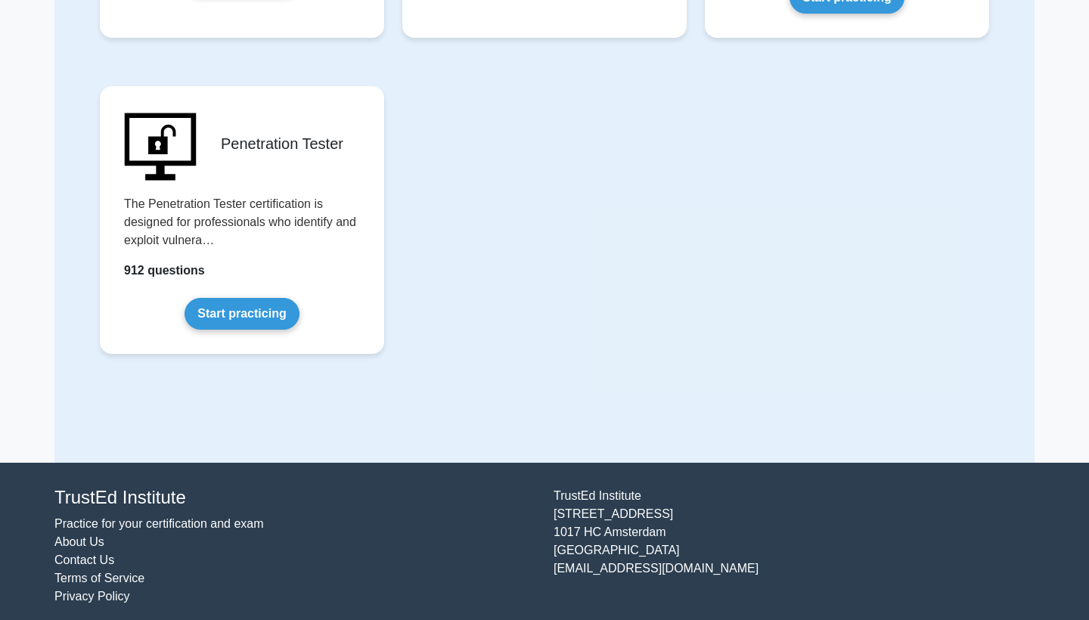
scroll to position [3247, 0]
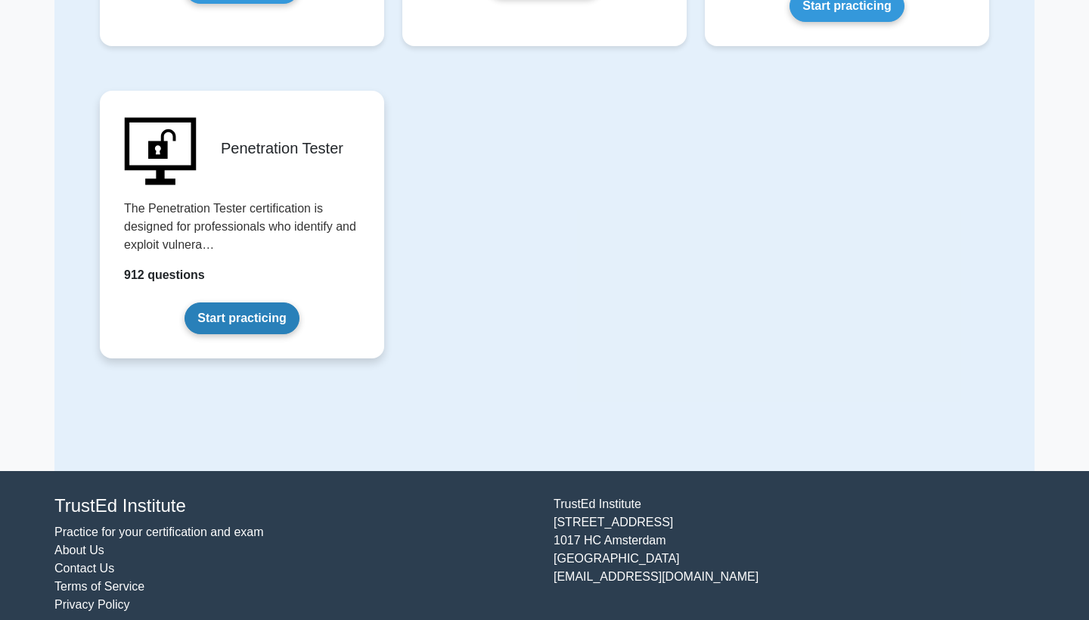
click at [231, 315] on link "Start practicing" at bounding box center [241, 318] width 114 height 32
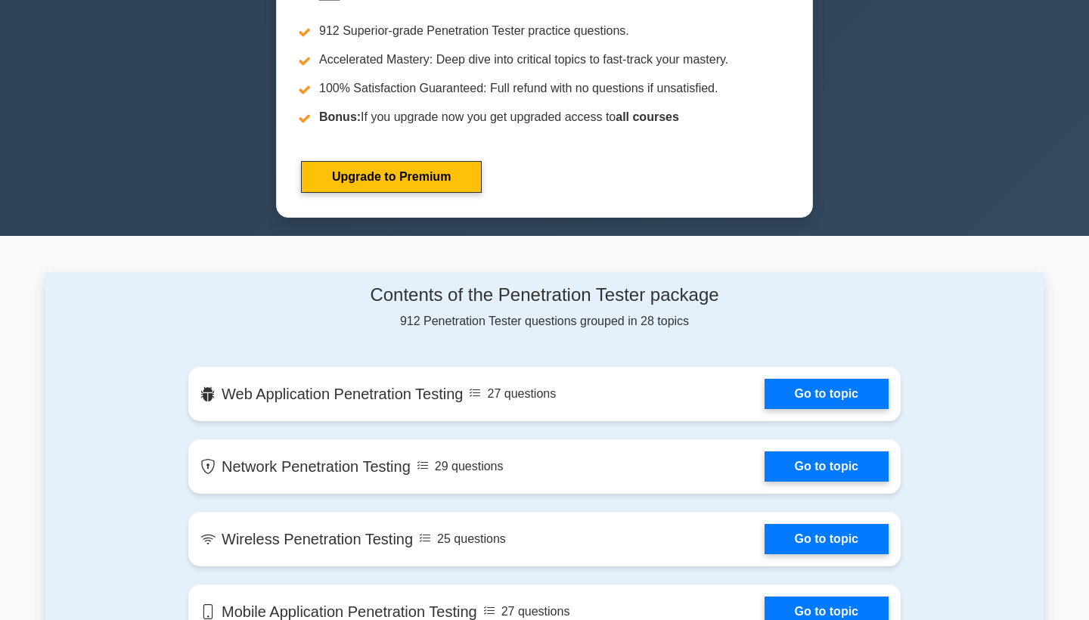
scroll to position [674, 0]
